Goal: Navigation & Orientation: Find specific page/section

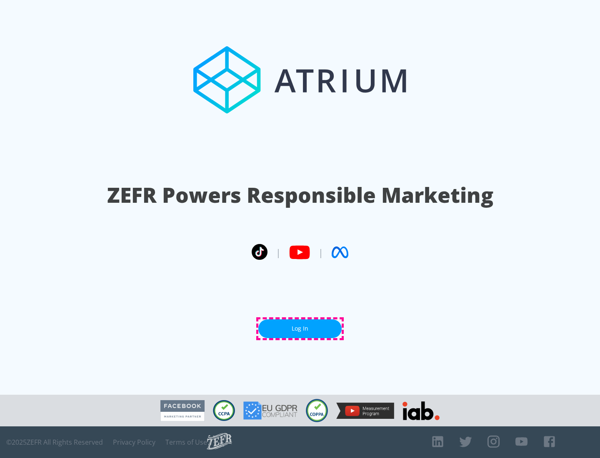
click at [300, 328] on link "Log In" at bounding box center [299, 328] width 83 height 19
